Goal: Transaction & Acquisition: Book appointment/travel/reservation

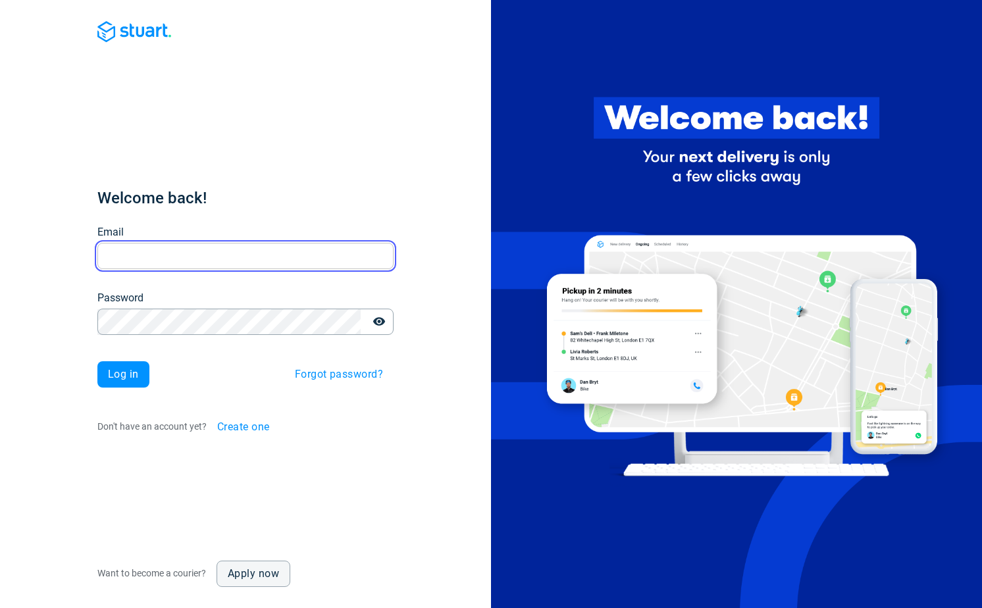
click at [137, 261] on input "Email" at bounding box center [245, 256] width 296 height 26
paste input "[PERSON_NAME][EMAIL_ADDRESS][PERSON_NAME][DOMAIN_NAME]"
type input "[PERSON_NAME][EMAIL_ADDRESS][PERSON_NAME][DOMAIN_NAME]"
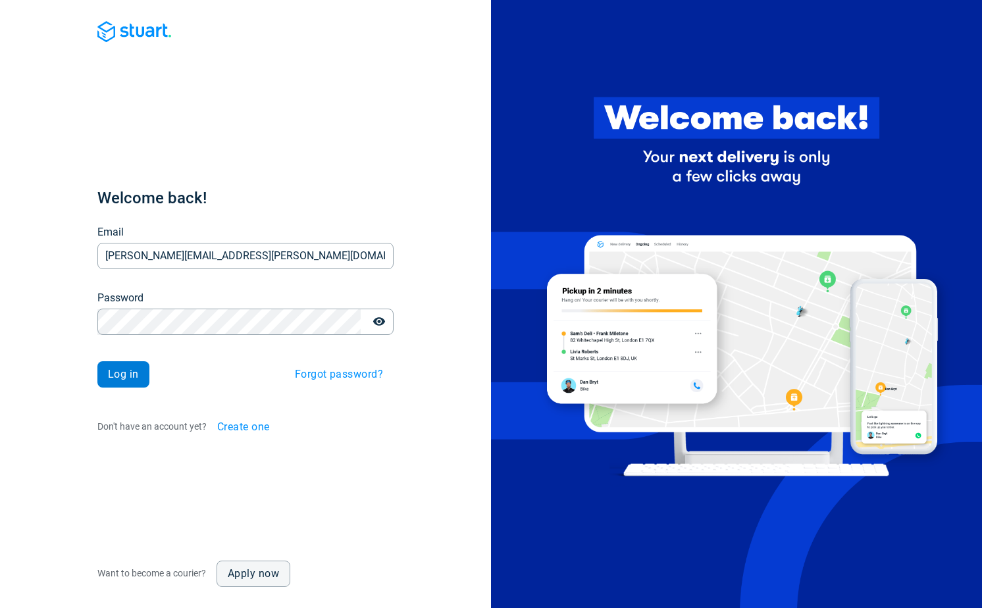
click at [122, 381] on button "Log in" at bounding box center [123, 374] width 52 height 26
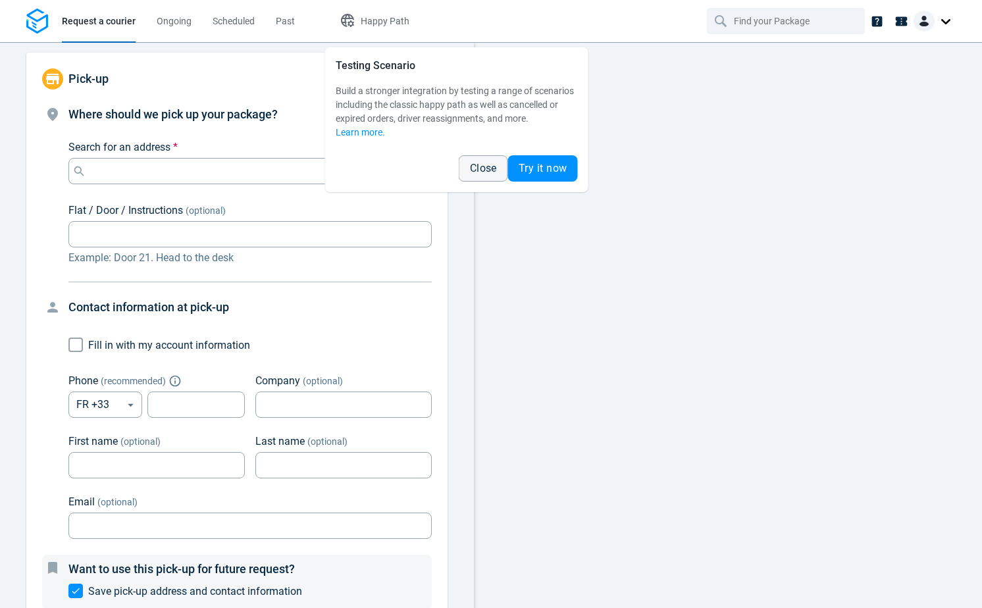
type input "10 Av. de [GEOGRAPHIC_DATA], [GEOGRAPHIC_DATA], [GEOGRAPHIC_DATA]"
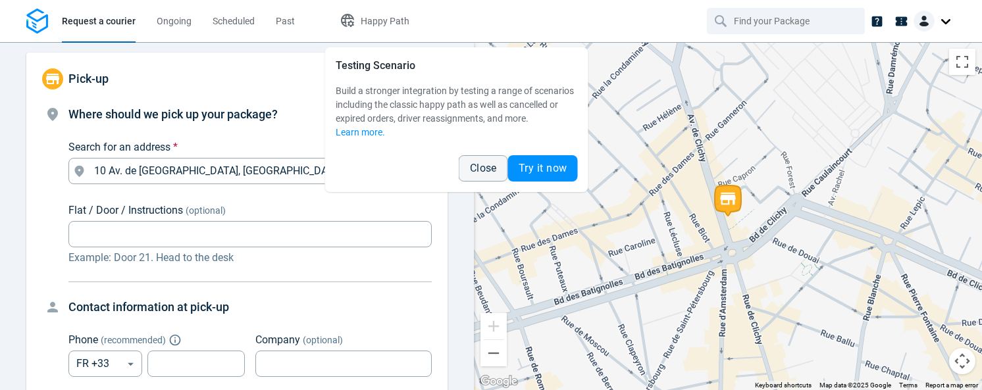
click at [488, 170] on span "Close" at bounding box center [483, 168] width 27 height 11
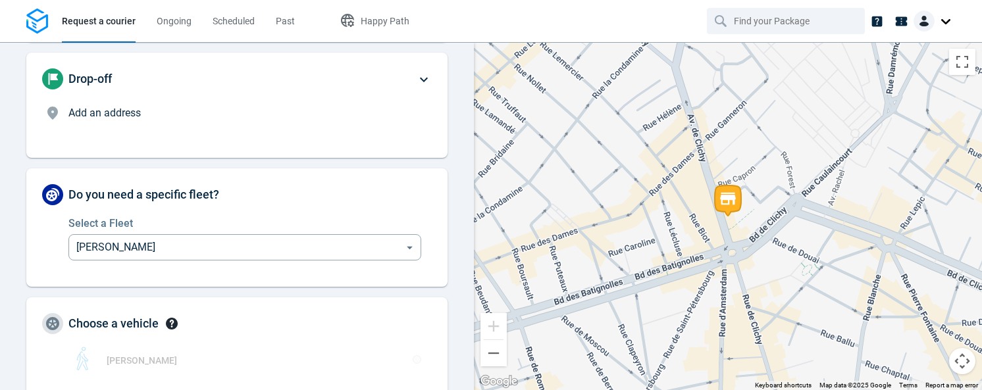
click at [332, 123] on div "Add an address" at bounding box center [241, 115] width 347 height 21
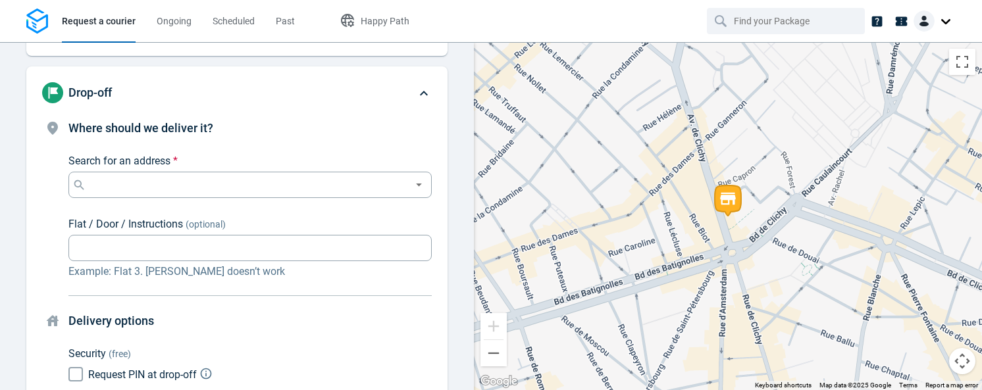
scroll to position [100, 0]
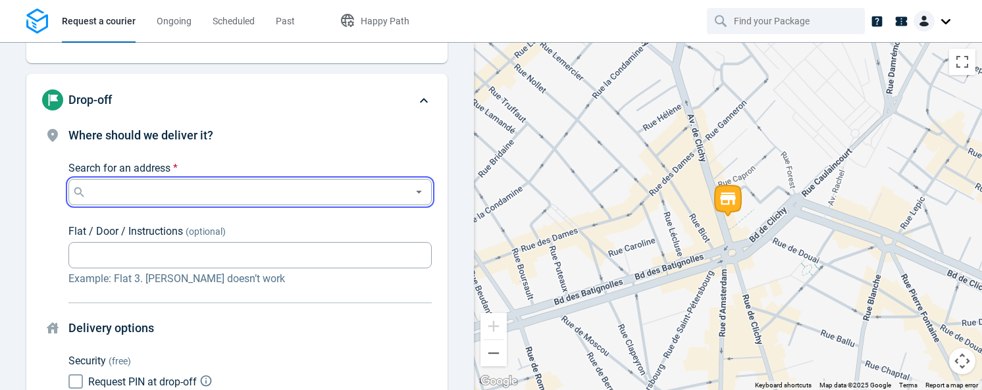
click at [298, 183] on input "Search for an address *" at bounding box center [247, 192] width 317 height 18
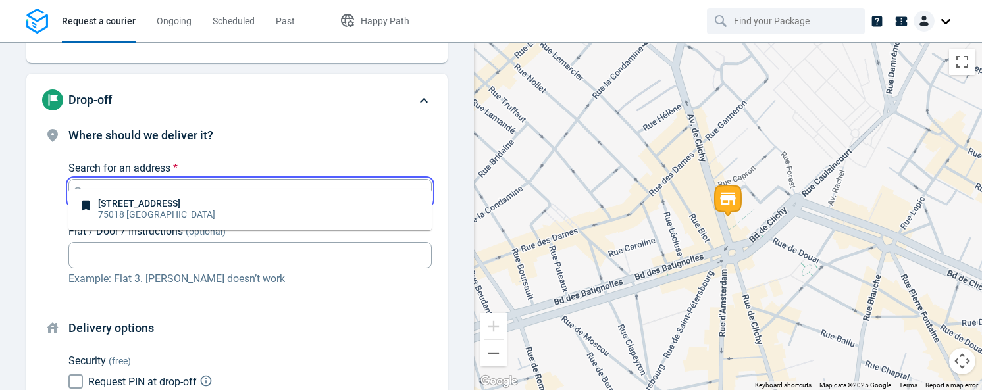
click at [262, 211] on li "[STREET_ADDRESS]" at bounding box center [249, 210] width 363 height 30
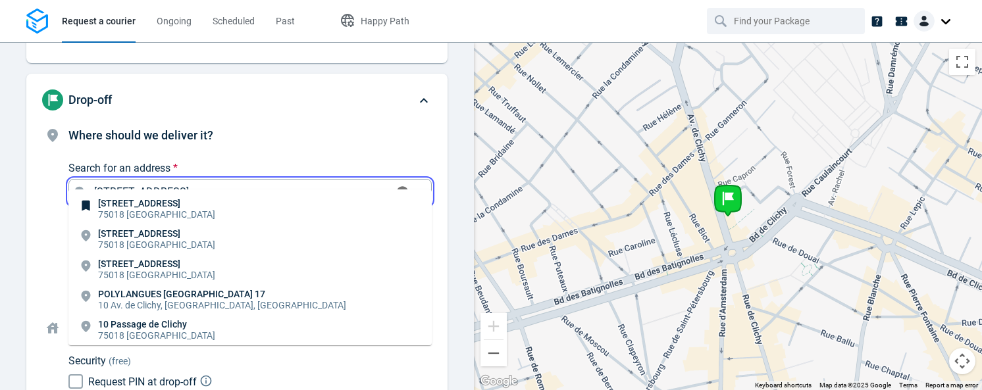
click at [103, 183] on input "[STREET_ADDRESS]" at bounding box center [239, 192] width 300 height 18
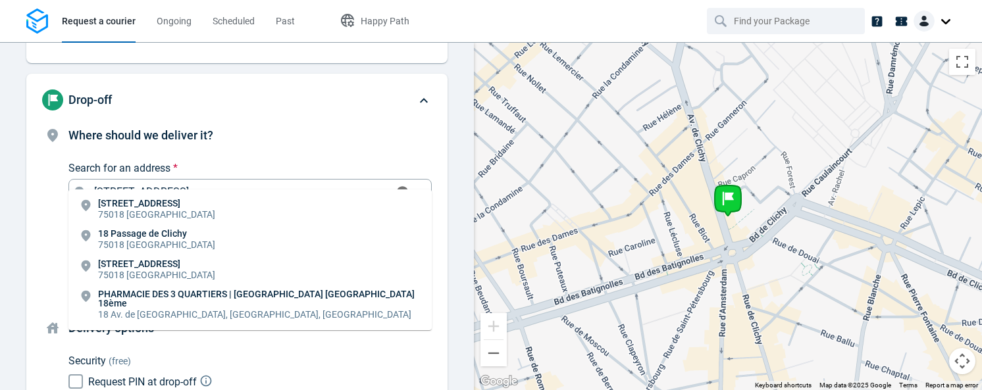
type input "[STREET_ADDRESS]"
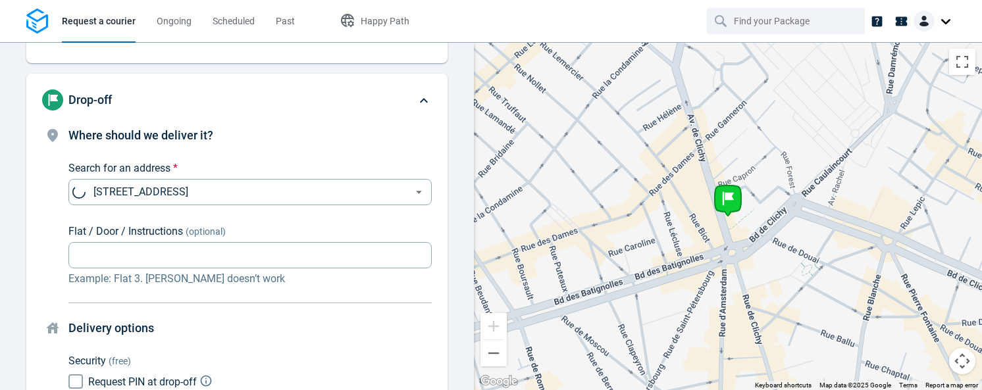
click at [250, 130] on div "Where should we deliver it? Search for an address * [STREET_ADDRESS] Search for…" at bounding box center [249, 206] width 363 height 161
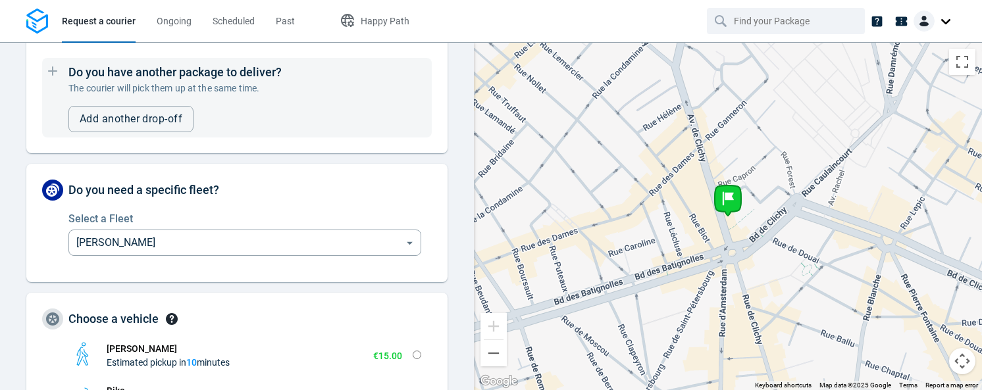
scroll to position [1003, 0]
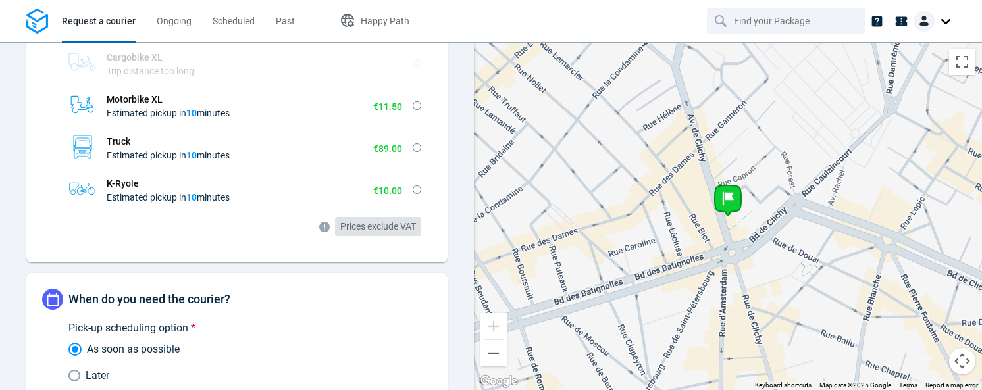
radio input "true"
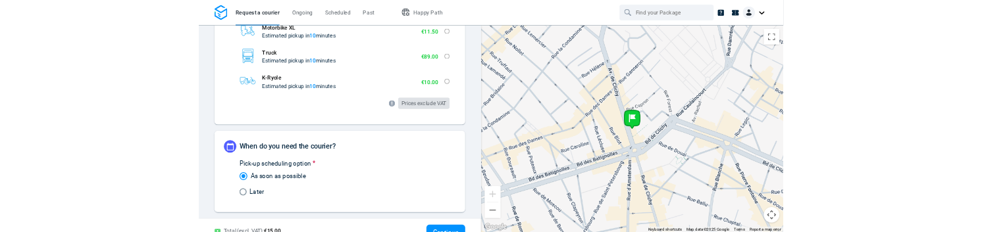
scroll to position [891, 0]
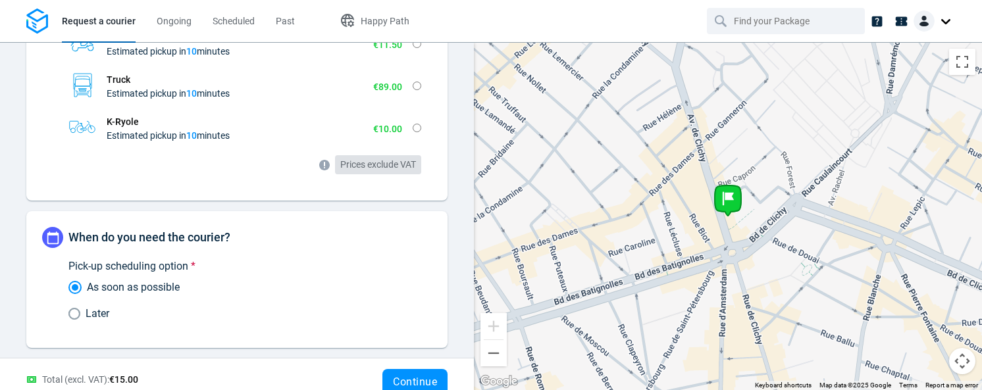
click at [411, 377] on span "Continue" at bounding box center [415, 382] width 44 height 11
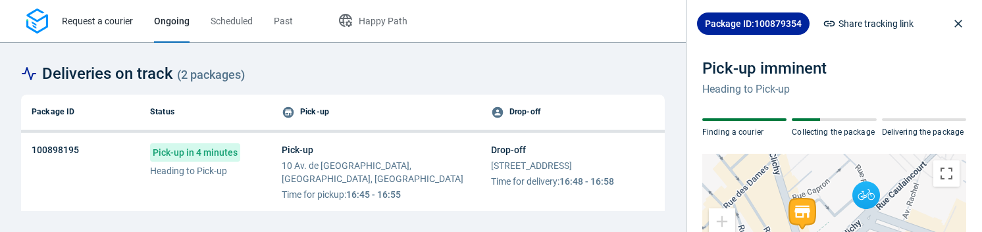
click at [109, 19] on span "Request a courier" at bounding box center [97, 21] width 71 height 11
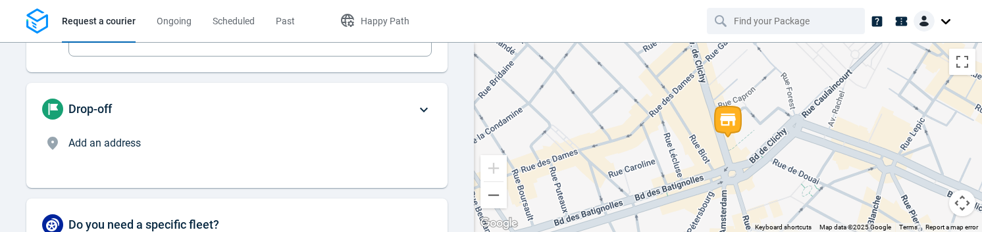
click at [149, 151] on p "Add an address" at bounding box center [241, 144] width 347 height 16
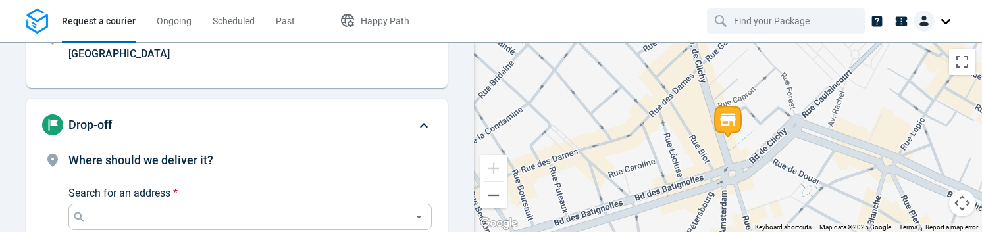
scroll to position [100, 0]
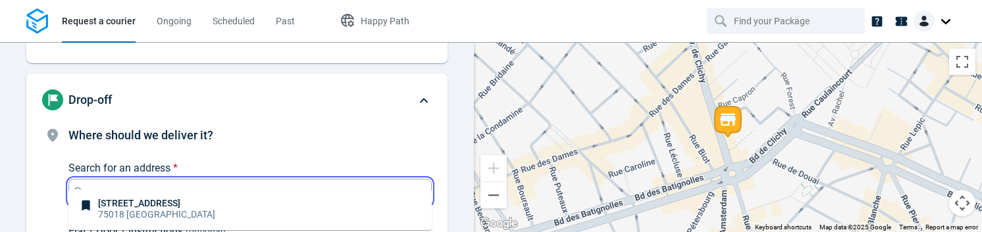
click at [141, 183] on input "Search for an address *" at bounding box center [247, 192] width 317 height 18
click at [139, 200] on p "[STREET_ADDRESS]" at bounding box center [156, 203] width 117 height 9
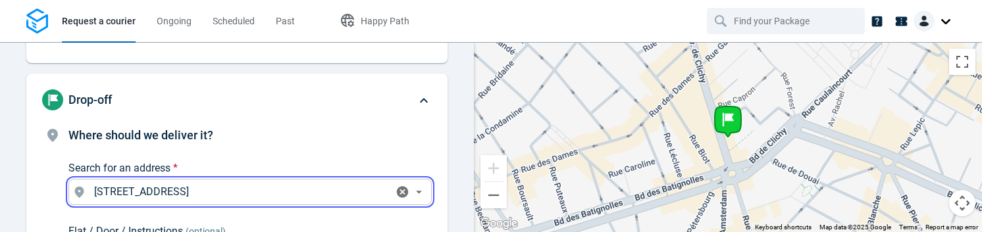
click at [103, 183] on input "[STREET_ADDRESS]" at bounding box center [239, 192] width 300 height 18
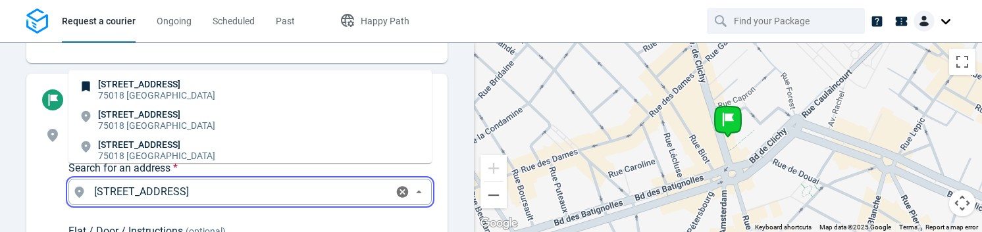
click at [103, 183] on input "[STREET_ADDRESS]" at bounding box center [239, 192] width 300 height 18
click at [174, 97] on p "75017 [GEOGRAPHIC_DATA]" at bounding box center [156, 95] width 117 height 13
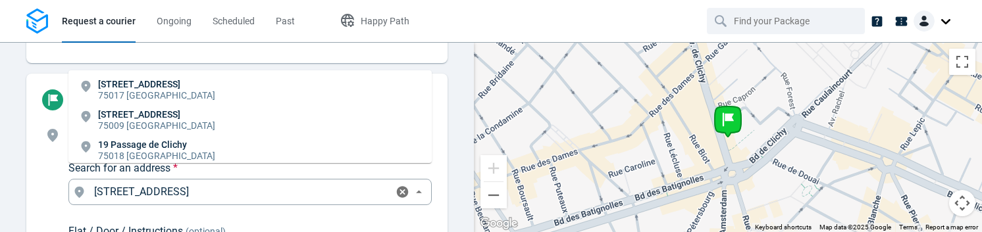
type input "19 Av. de Clichy, [GEOGRAPHIC_DATA], [GEOGRAPHIC_DATA]"
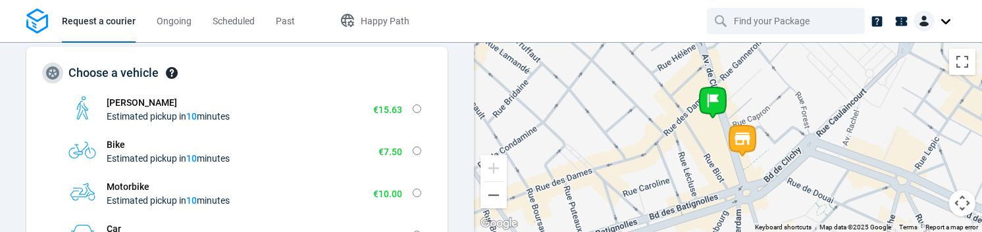
click at [417, 105] on input "[PERSON_NAME] Estimated pickup in 10 minutes €15.63 Extra-small Fits in an enve…" at bounding box center [417, 109] width 9 height 9
radio input "true"
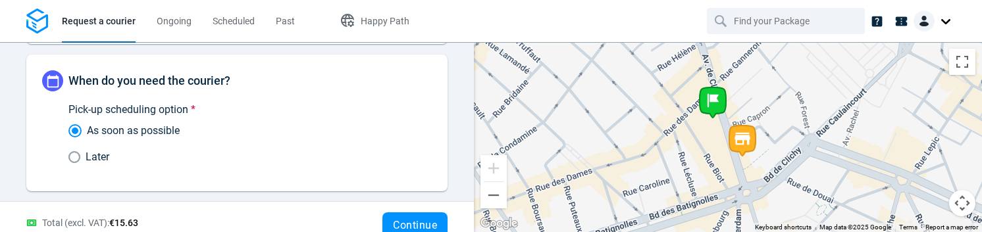
scroll to position [1049, 0]
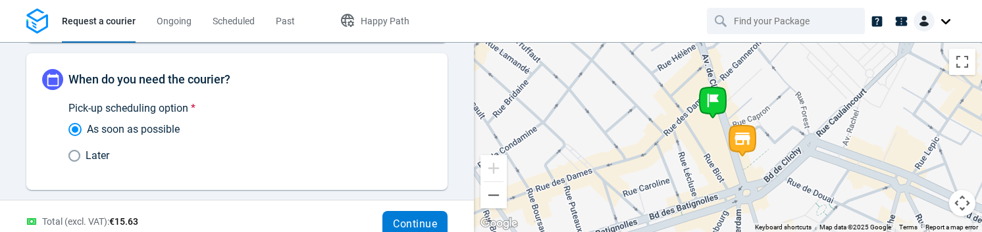
click at [412, 219] on span "Continue" at bounding box center [415, 224] width 44 height 11
